Goal: Submit feedback/report problem: Submit feedback/report problem

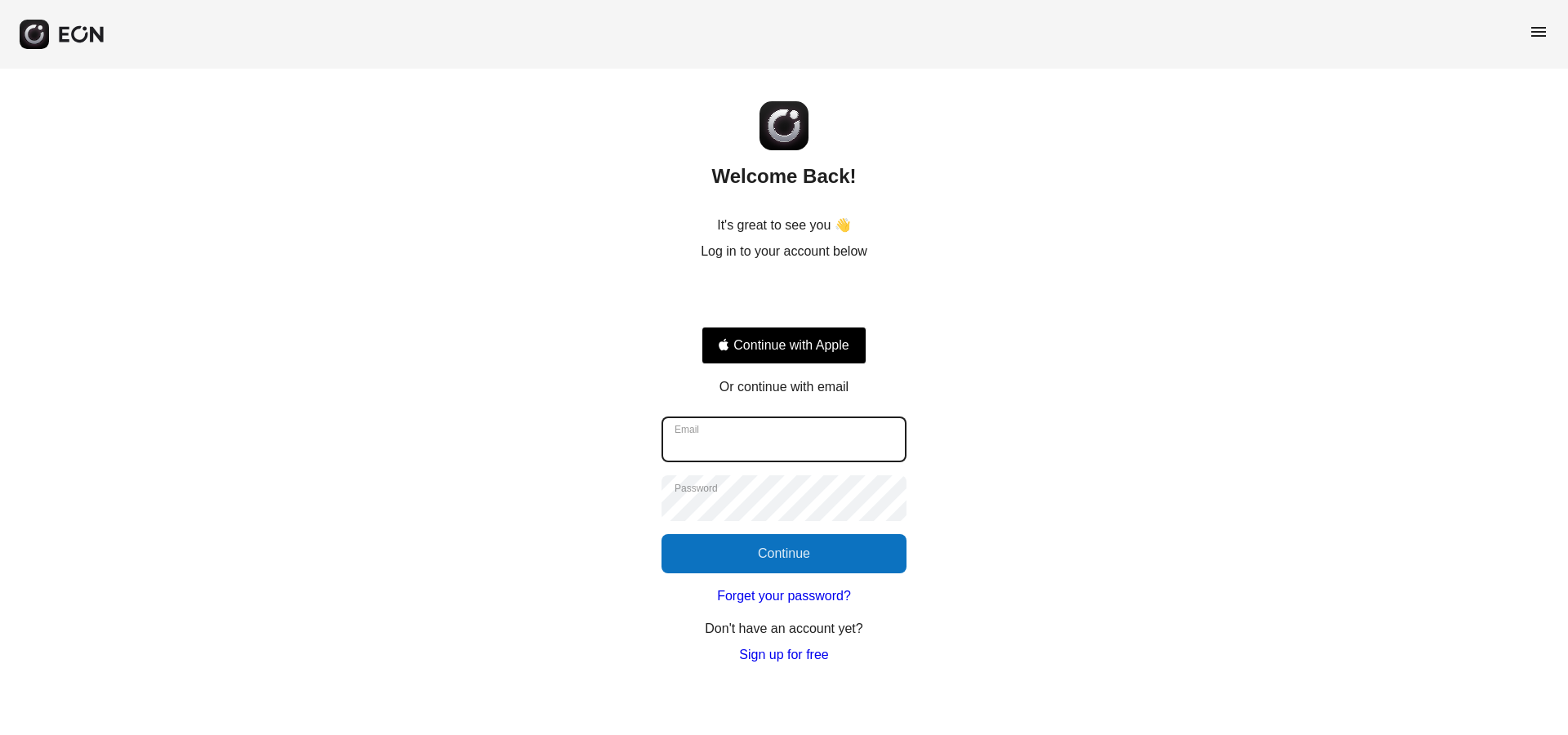
click at [717, 426] on input "Email" at bounding box center [784, 439] width 245 height 46
type input "**********"
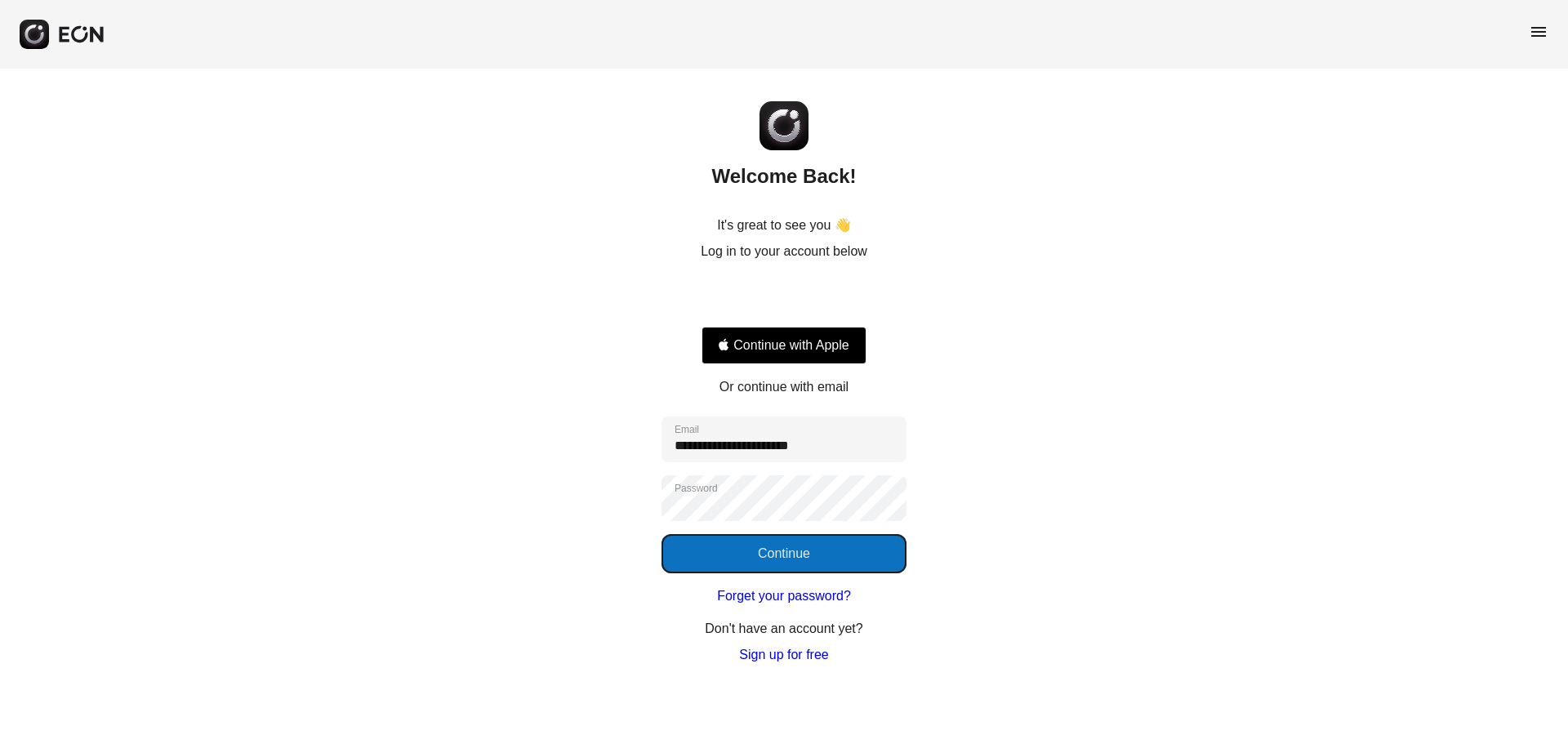
click at [773, 550] on button "Continue" at bounding box center [784, 554] width 245 height 40
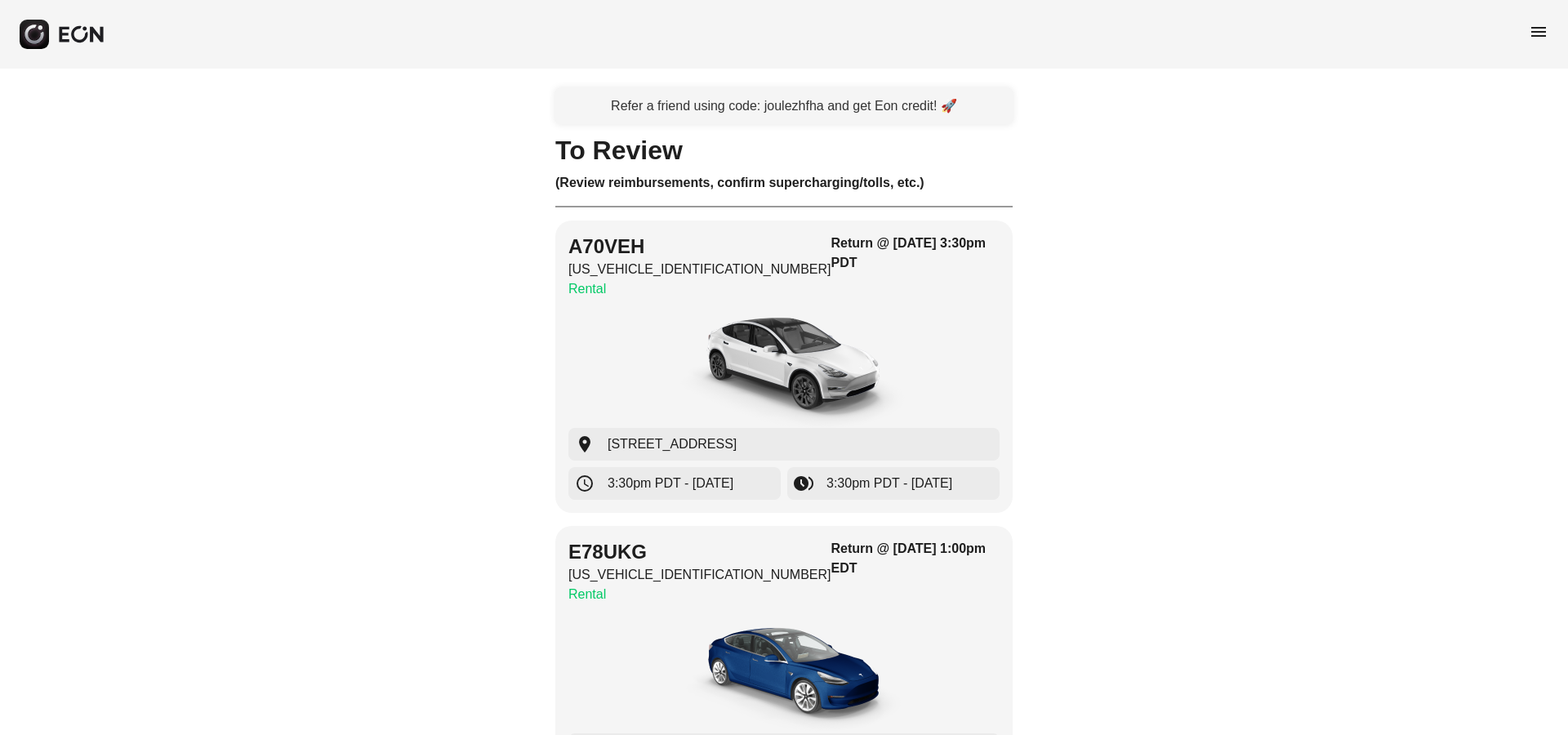
click at [1540, 33] on span "menu" at bounding box center [1539, 32] width 20 height 20
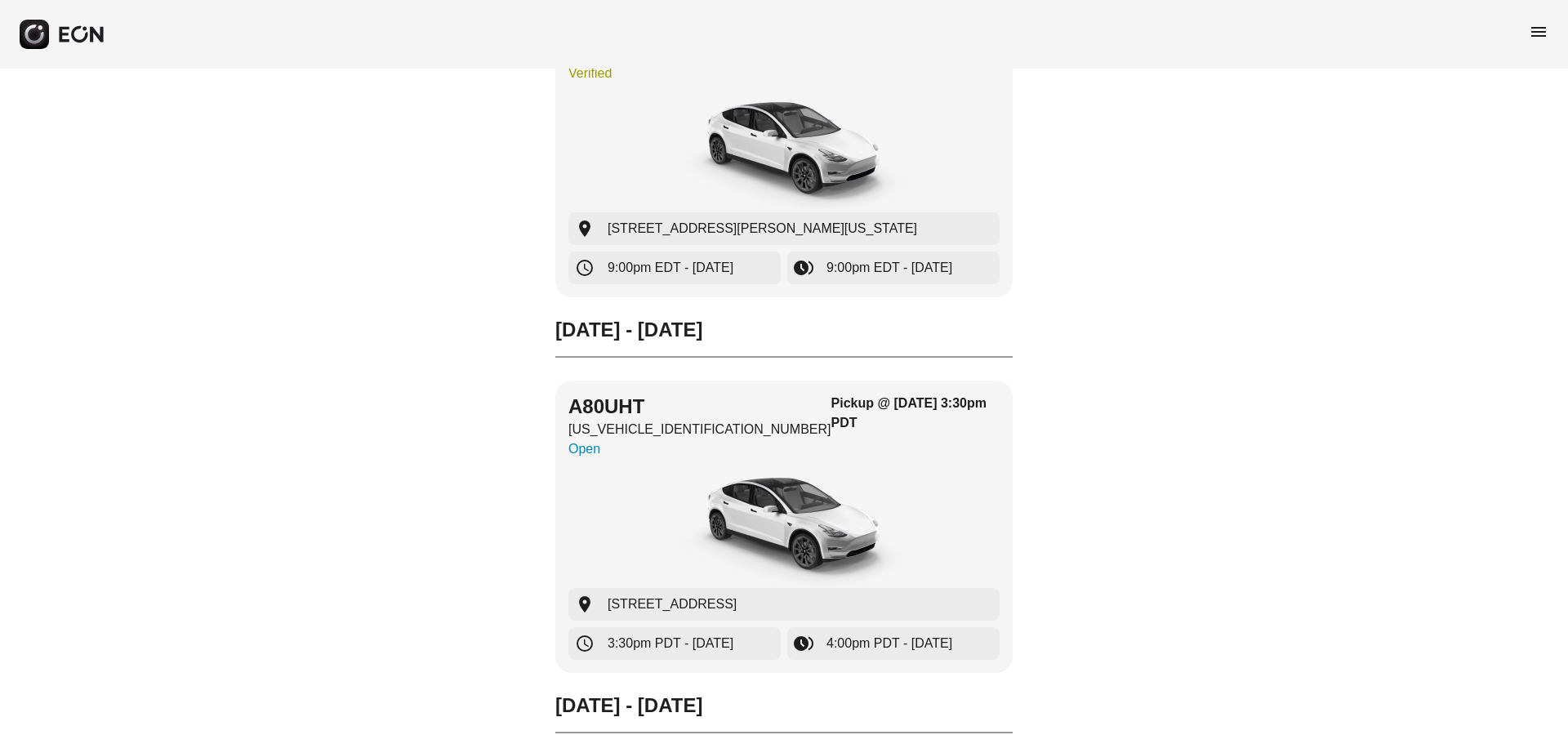
scroll to position [28283, 0]
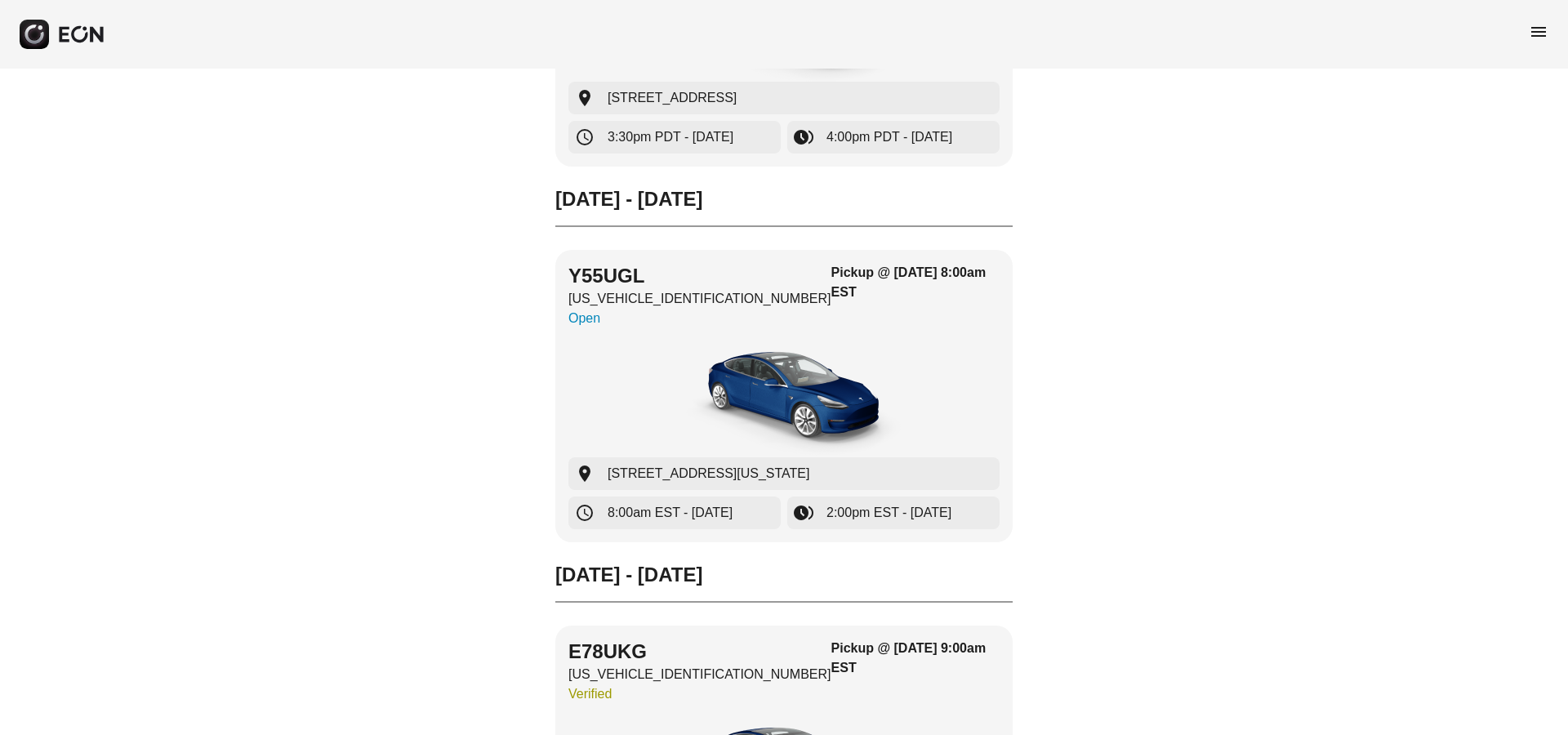
click at [73, 32] on icon "button" at bounding box center [79, 34] width 17 height 17
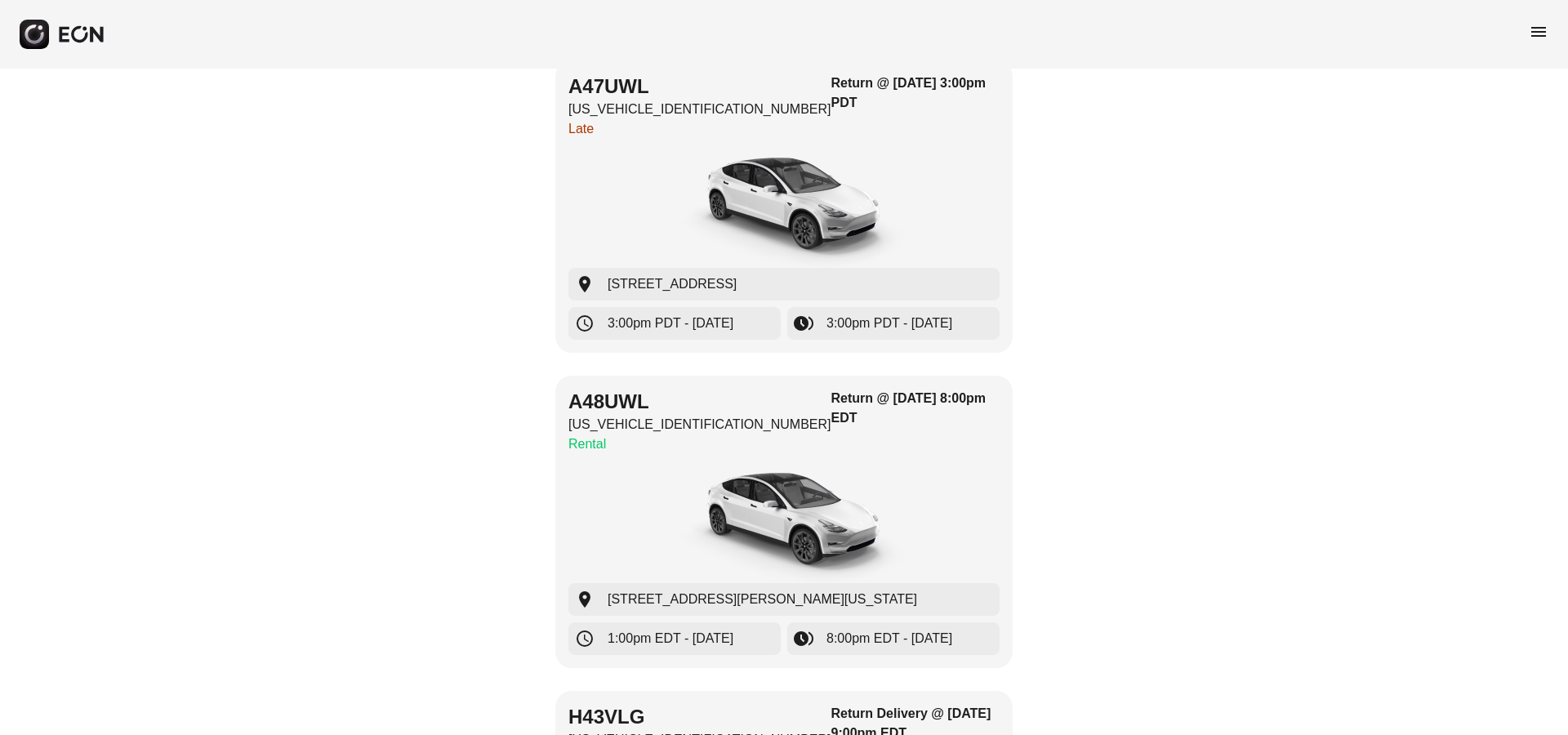
scroll to position [9130, 0]
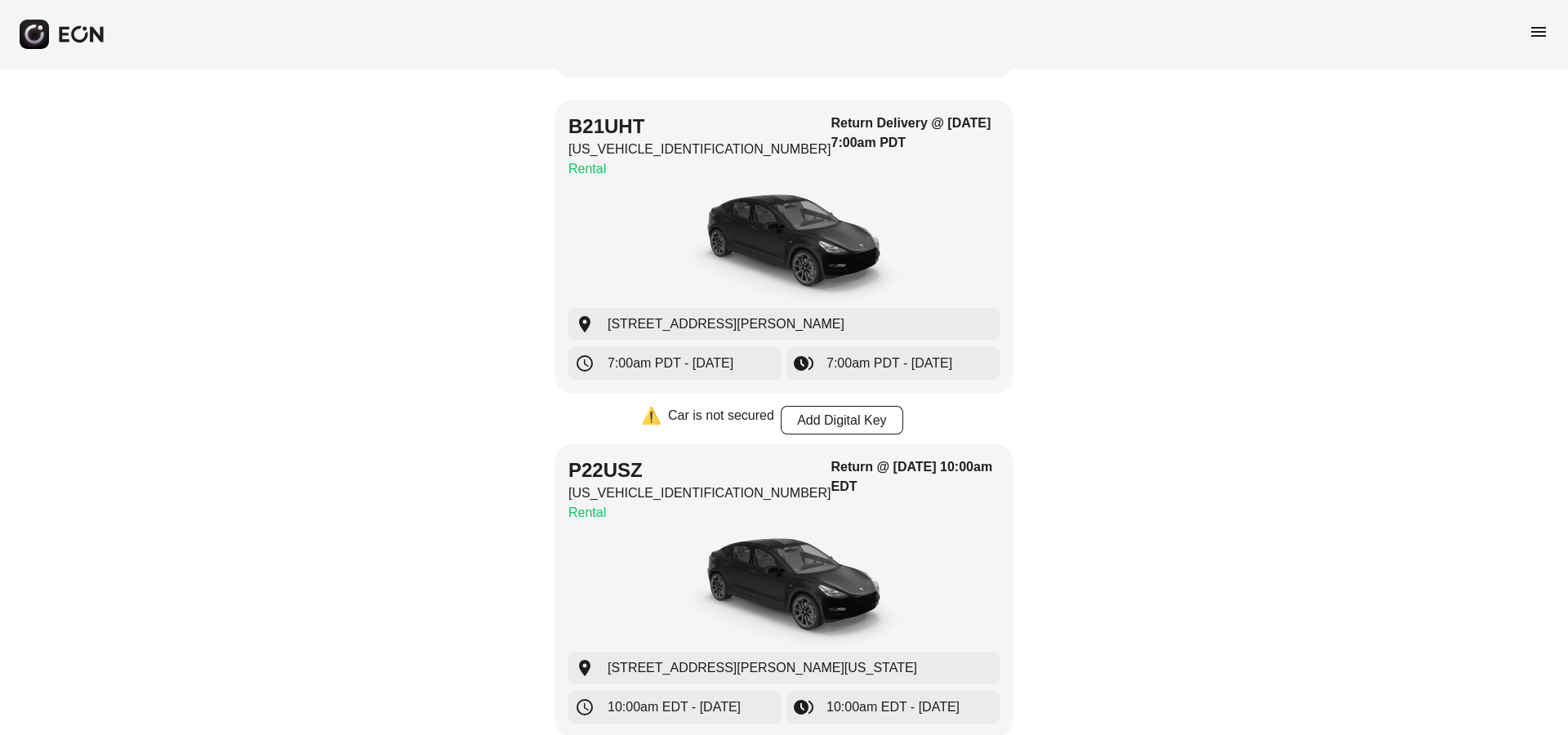
click at [1530, 36] on span "menu" at bounding box center [1539, 32] width 20 height 20
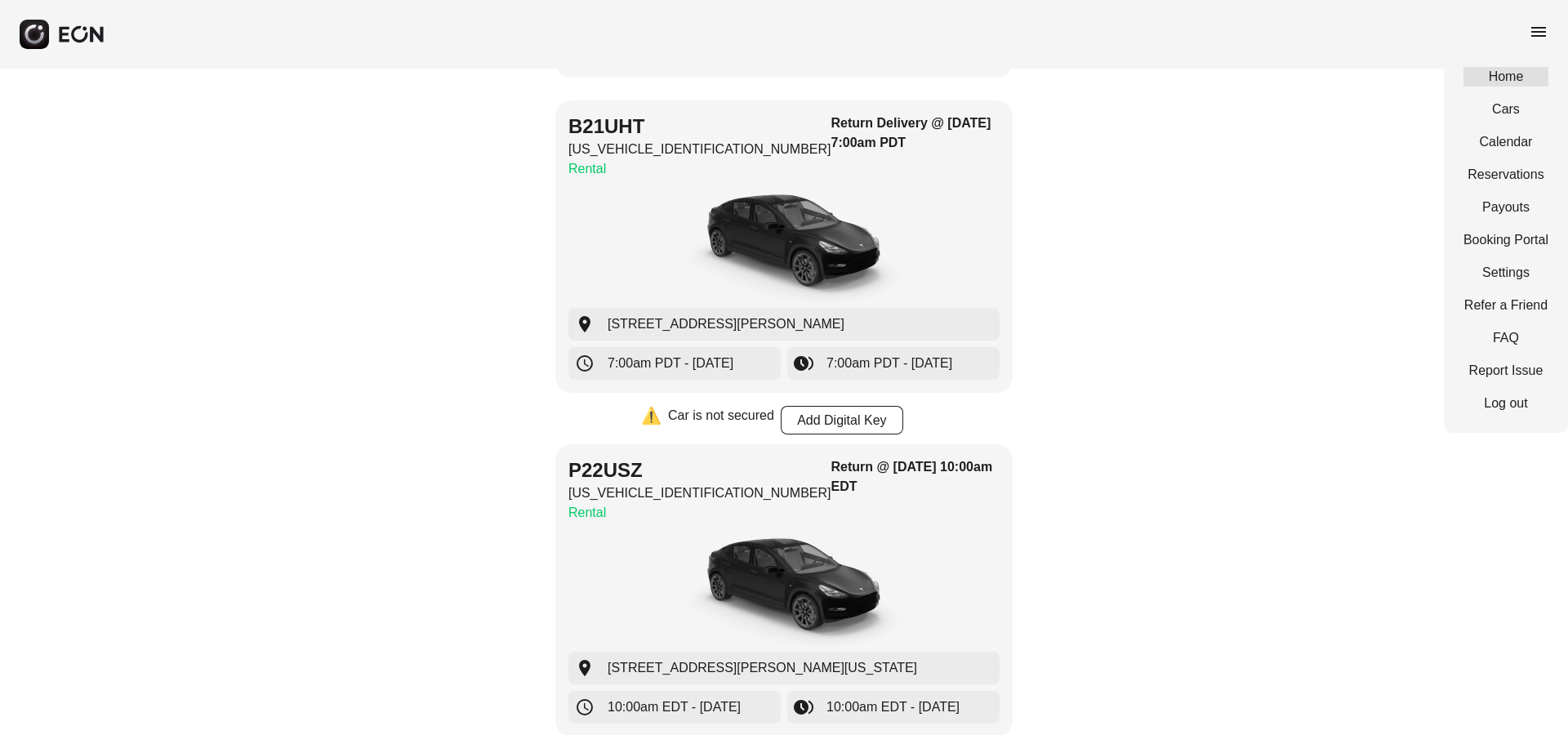
click at [1517, 71] on link "Home" at bounding box center [1507, 77] width 85 height 20
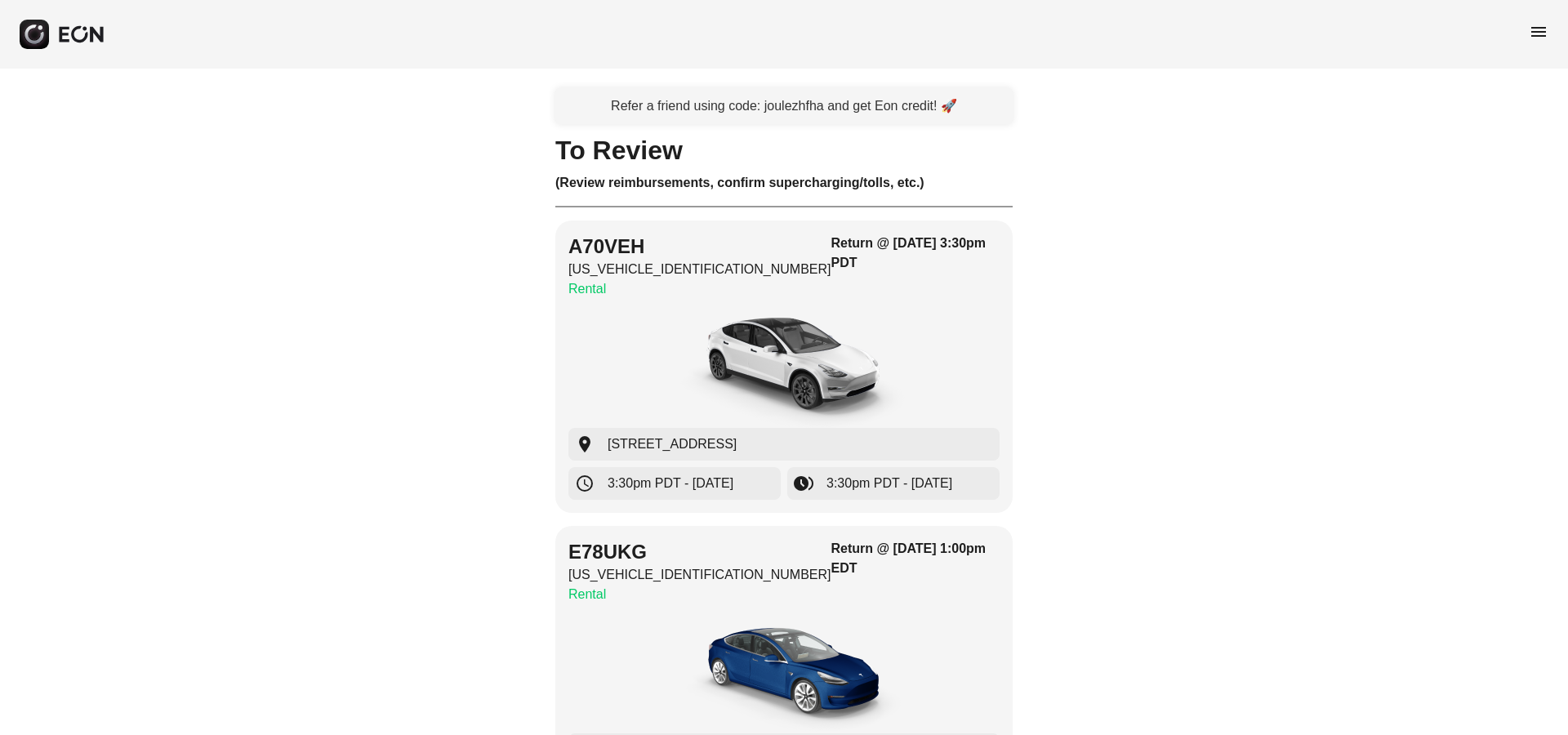
click at [1535, 34] on span "menu" at bounding box center [1539, 32] width 20 height 20
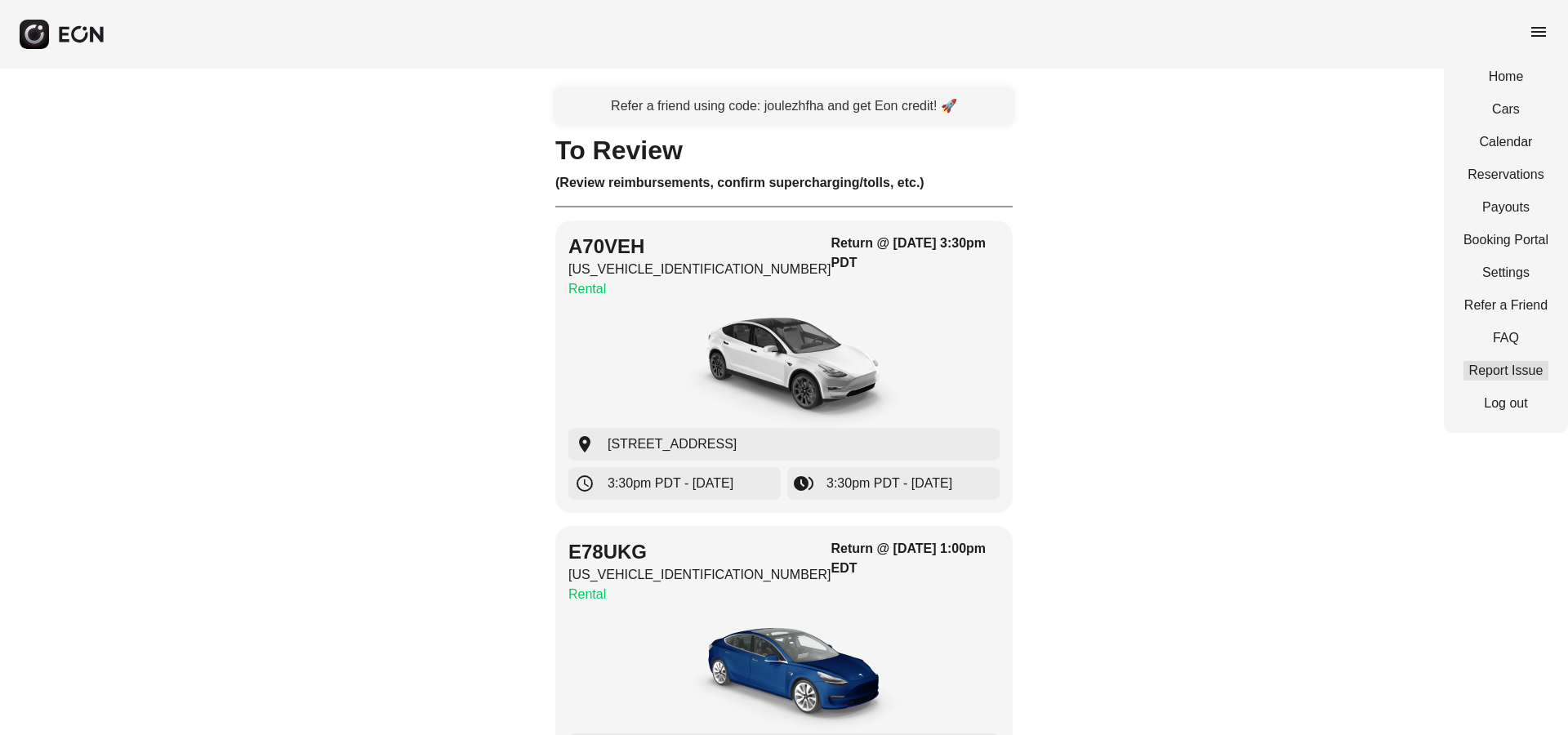
click at [1504, 365] on link "Report Issue" at bounding box center [1507, 371] width 85 height 20
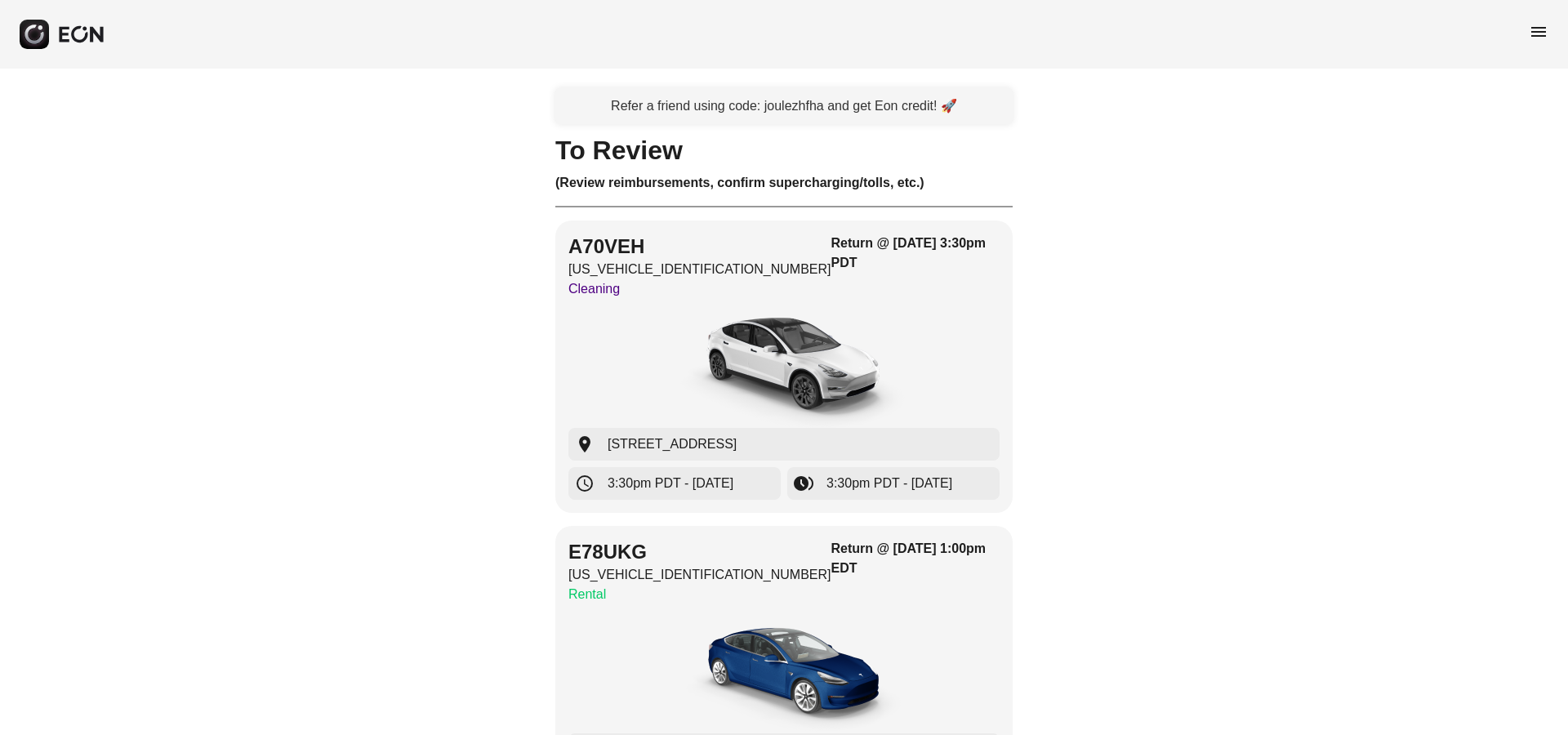
click at [1556, 31] on div "menu" at bounding box center [784, 34] width 1568 height 68
click at [1536, 35] on span "menu" at bounding box center [1539, 32] width 20 height 20
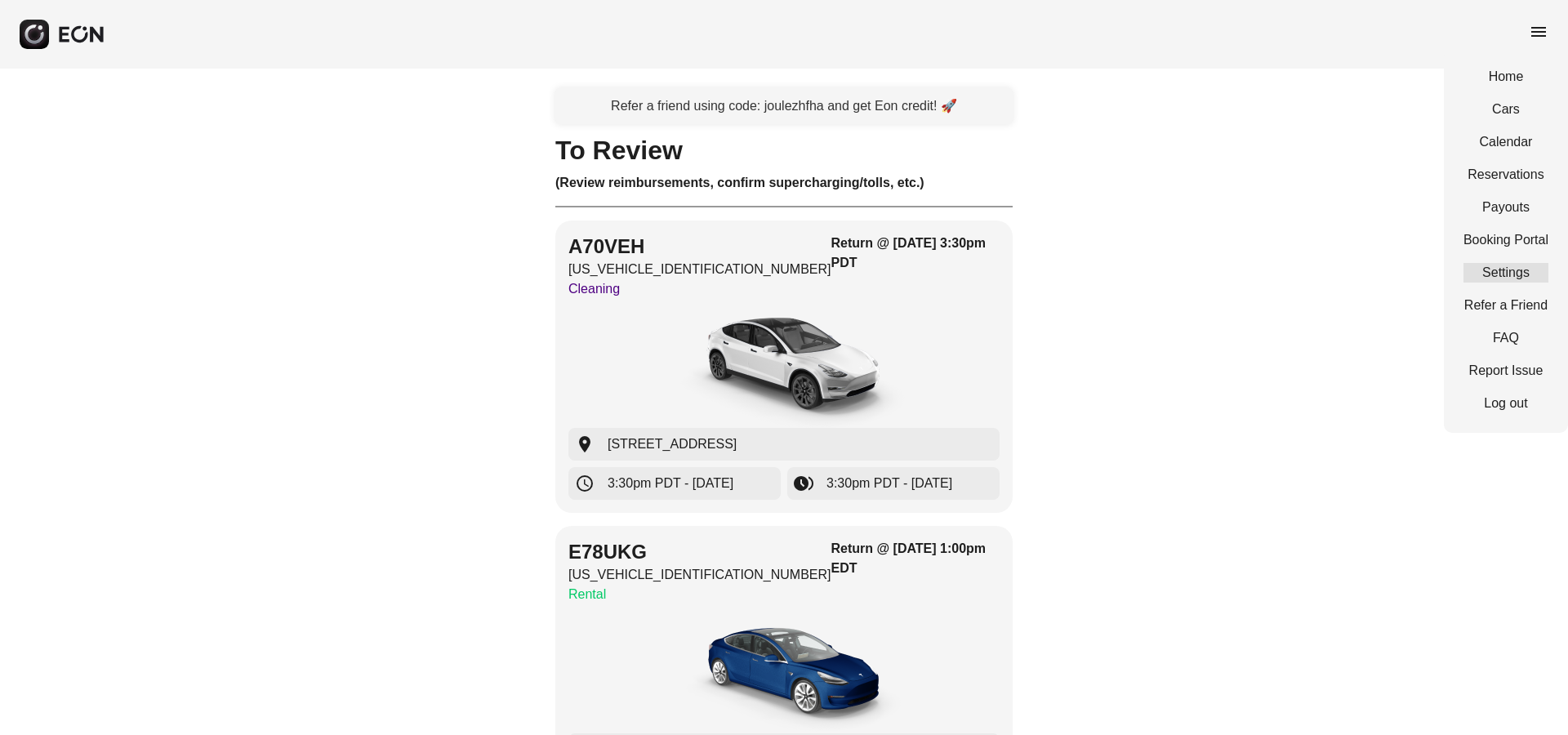
click at [1503, 272] on link "Settings" at bounding box center [1507, 273] width 85 height 20
